Goal: Task Accomplishment & Management: Use online tool/utility

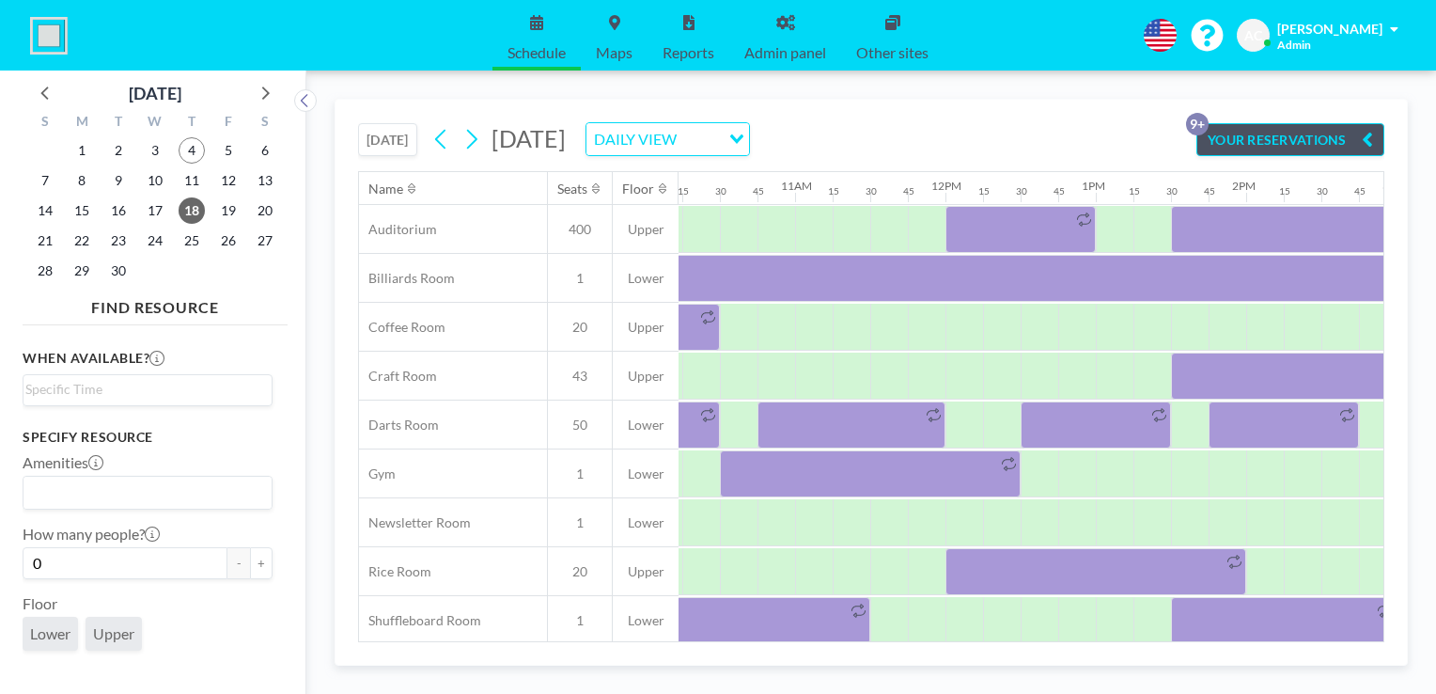
scroll to position [0, 1528]
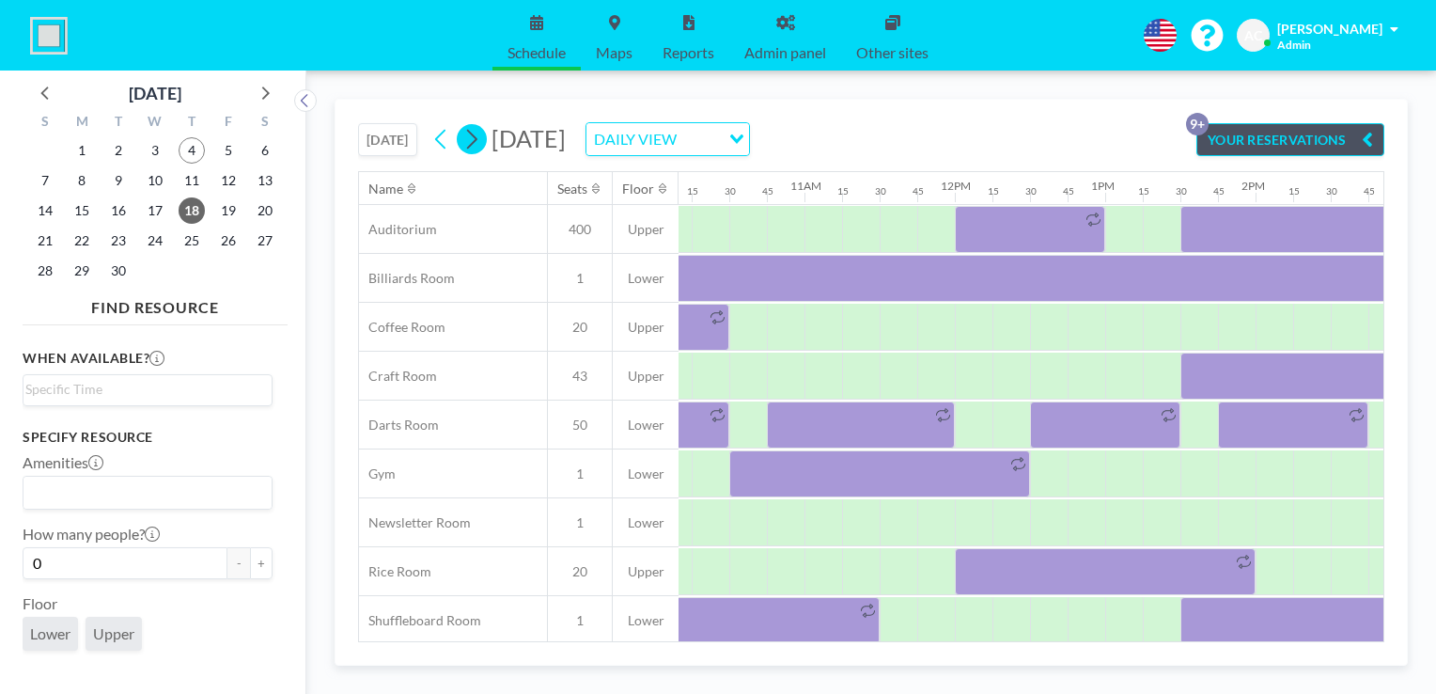
click at [474, 133] on icon at bounding box center [471, 139] width 18 height 28
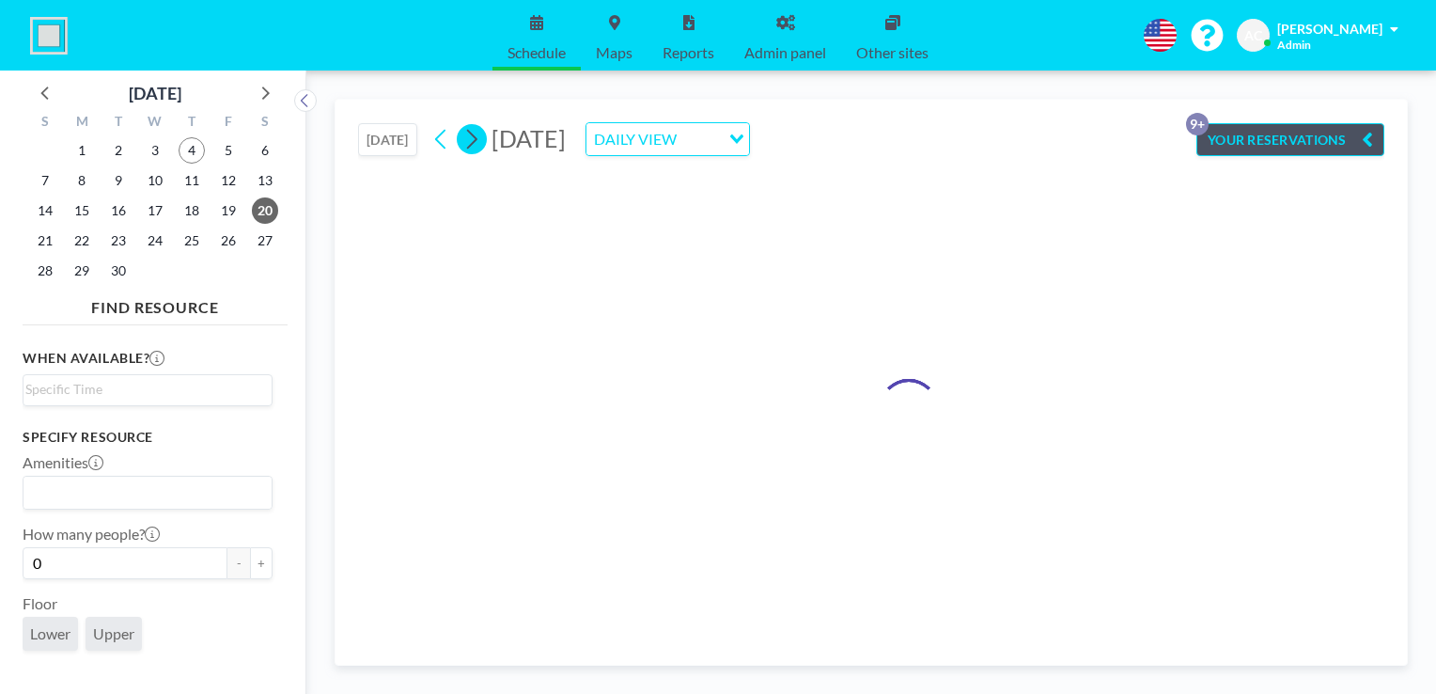
click at [474, 133] on icon at bounding box center [471, 139] width 18 height 28
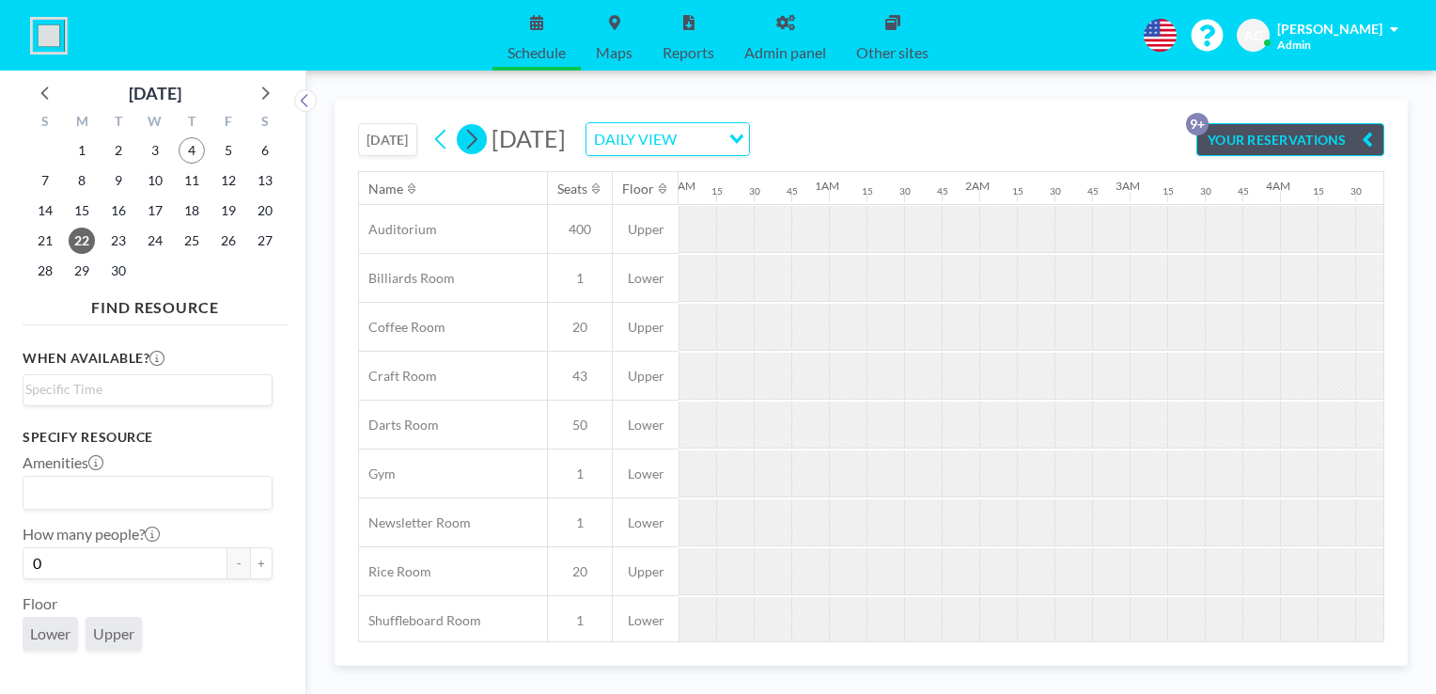
click at [474, 133] on icon at bounding box center [471, 139] width 18 height 28
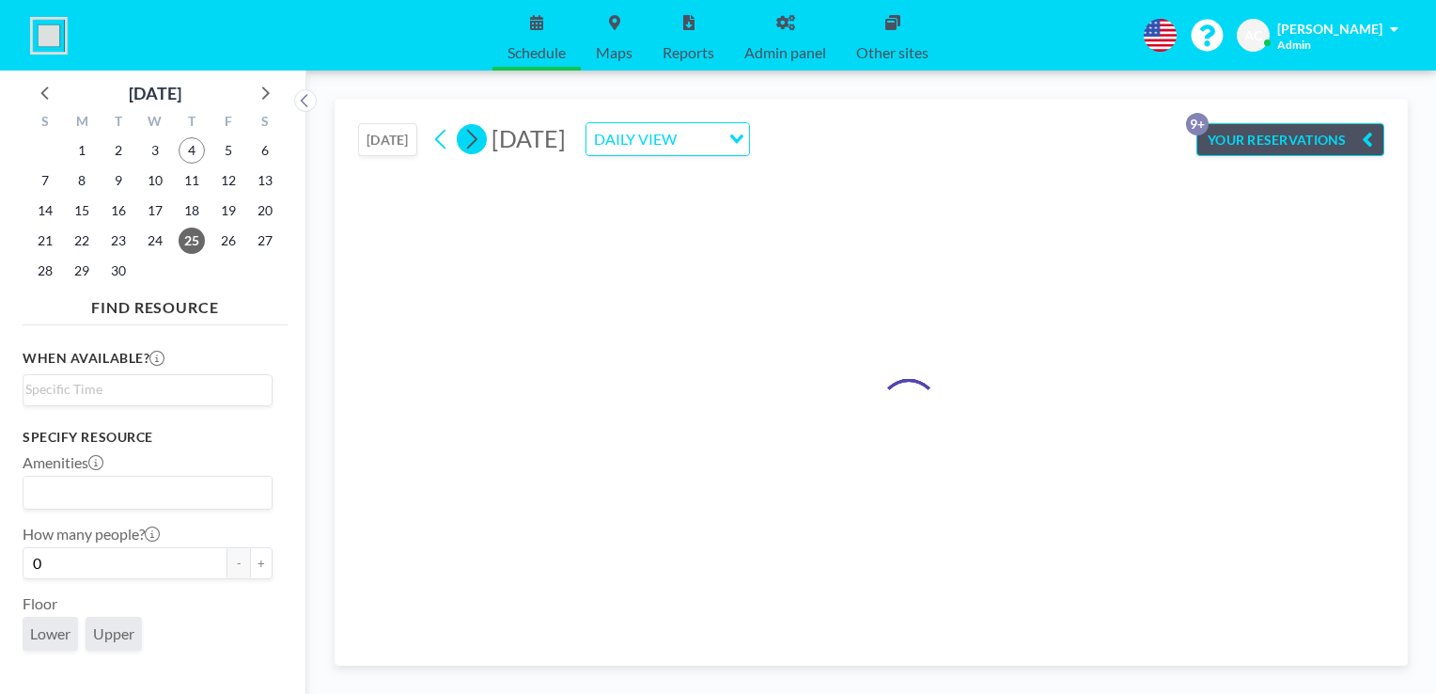
click at [474, 133] on icon at bounding box center [471, 139] width 18 height 28
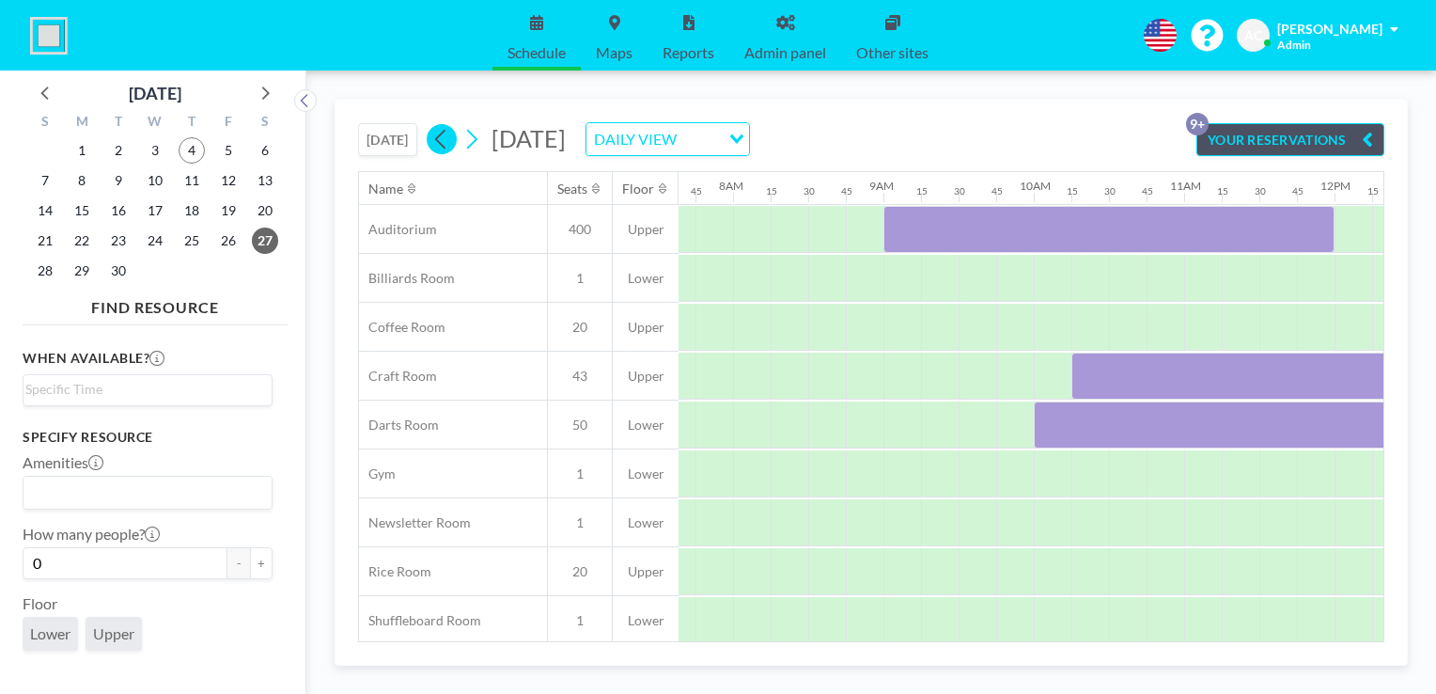
scroll to position [0, 1165]
click at [445, 133] on icon at bounding box center [441, 139] width 18 height 28
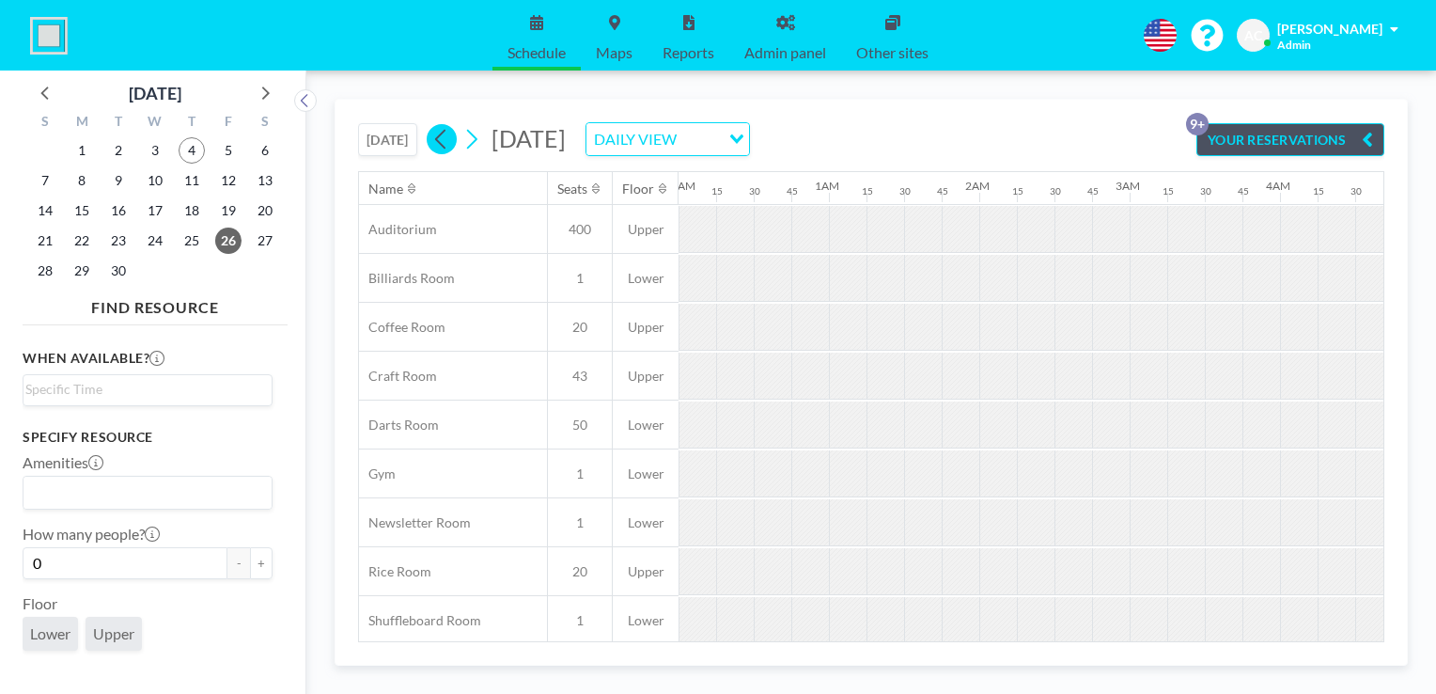
click at [445, 133] on icon at bounding box center [441, 139] width 18 height 28
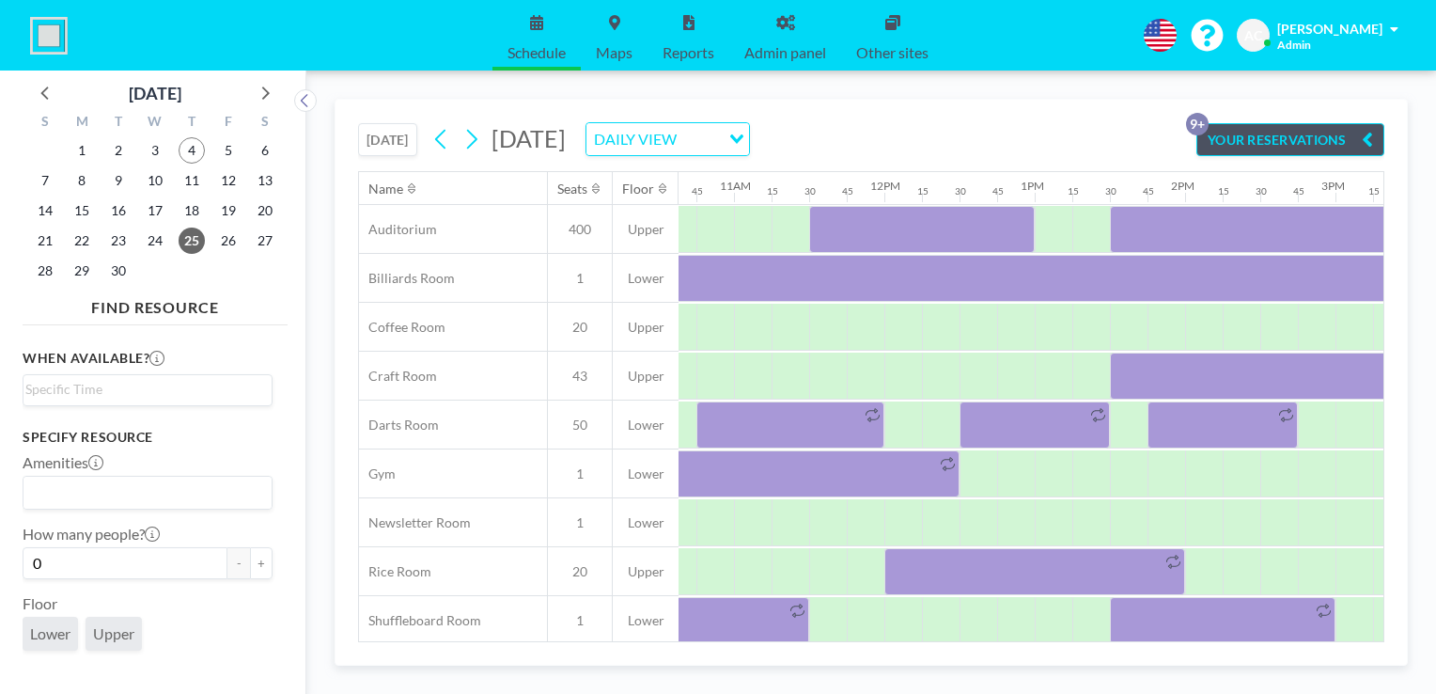
scroll to position [0, 1614]
